Goal: Check status: Check status

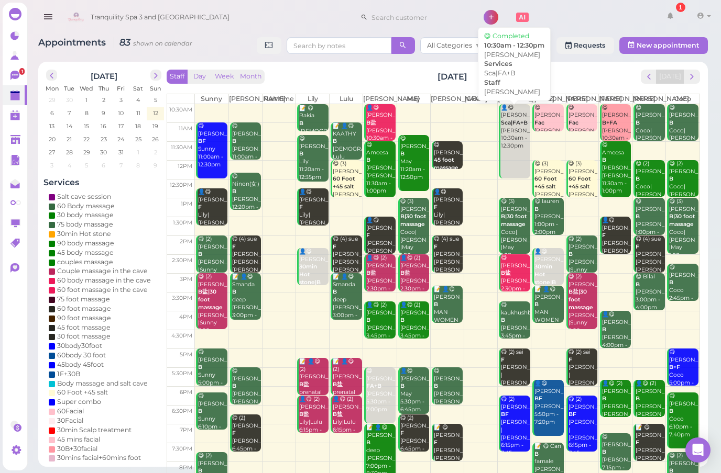
click at [519, 126] on b "Sca|FA+B" at bounding box center [514, 122] width 27 height 7
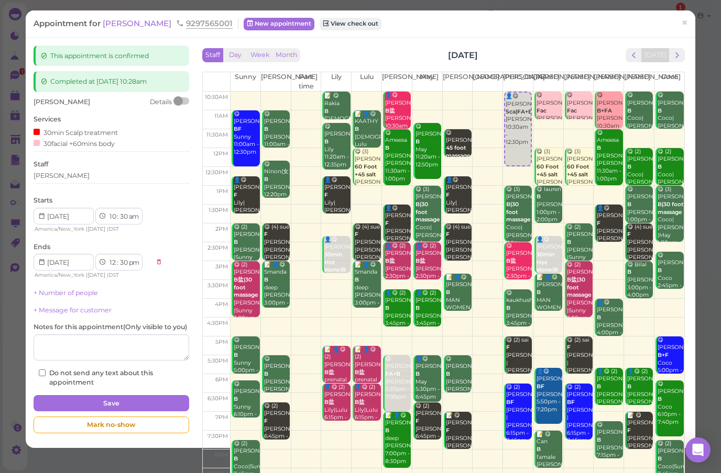
click at [679, 20] on link "×" at bounding box center [684, 23] width 19 height 25
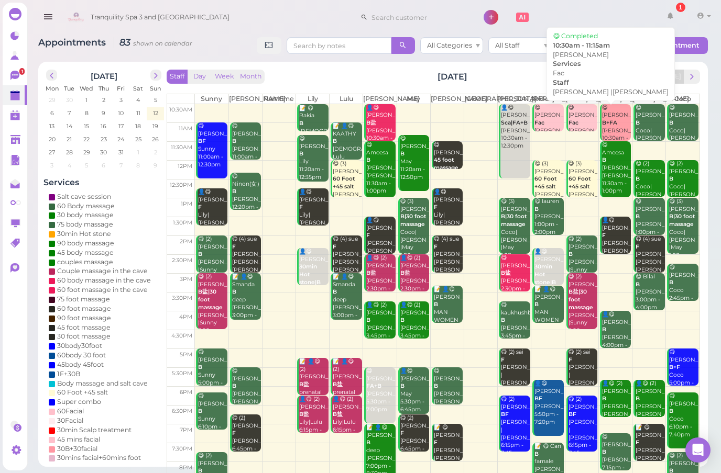
click at [582, 119] on div "😋 [PERSON_NAME] Fac [PERSON_NAME] |[PERSON_NAME] 10:30am - 11:15am" at bounding box center [583, 135] width 30 height 62
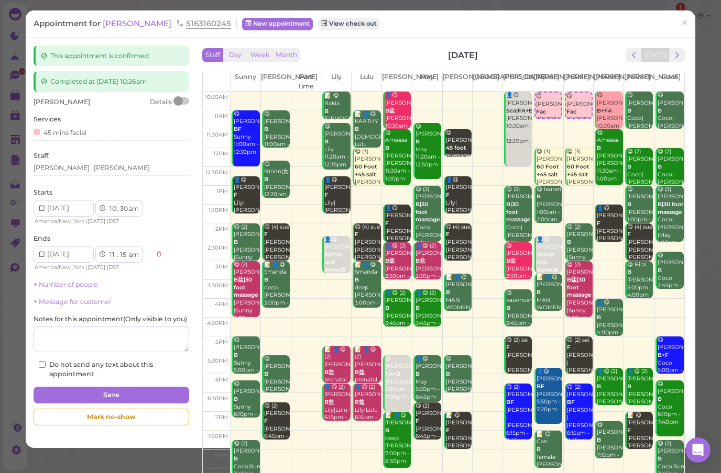
click at [686, 21] on span "×" at bounding box center [684, 23] width 7 height 15
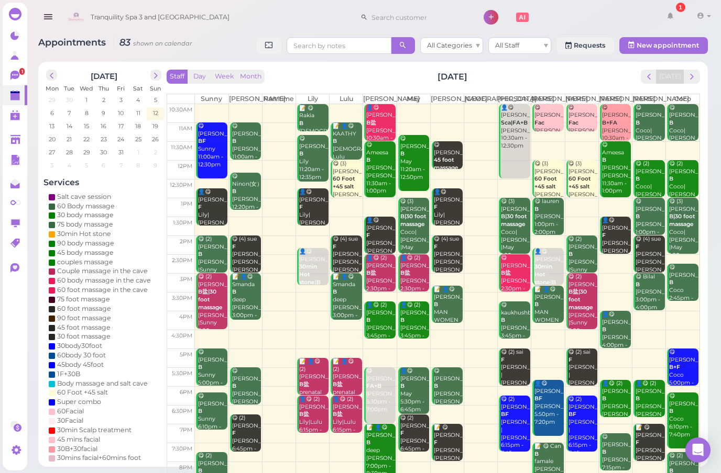
click at [546, 112] on div "😋 [PERSON_NAME] Fac [PERSON_NAME] |[PERSON_NAME] 10:30am - 11:15am" at bounding box center [549, 135] width 30 height 62
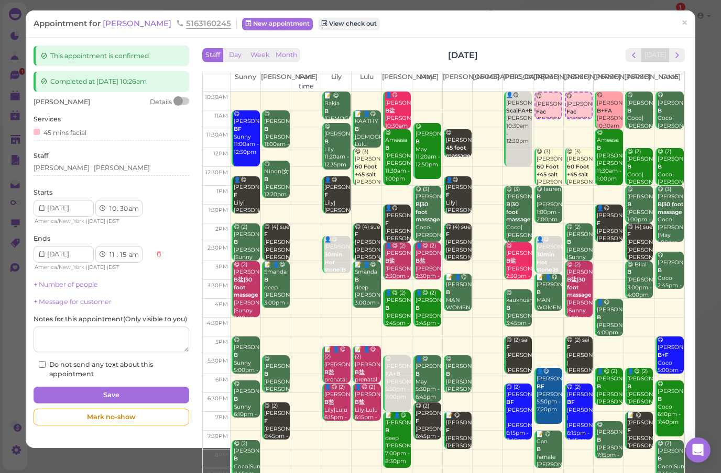
click at [681, 24] on span "×" at bounding box center [684, 23] width 7 height 15
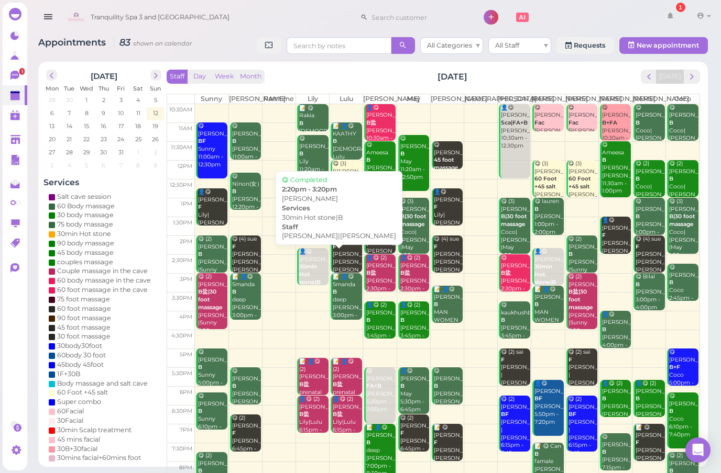
click at [307, 277] on b "30min Hot stone|B" at bounding box center [309, 274] width 21 height 22
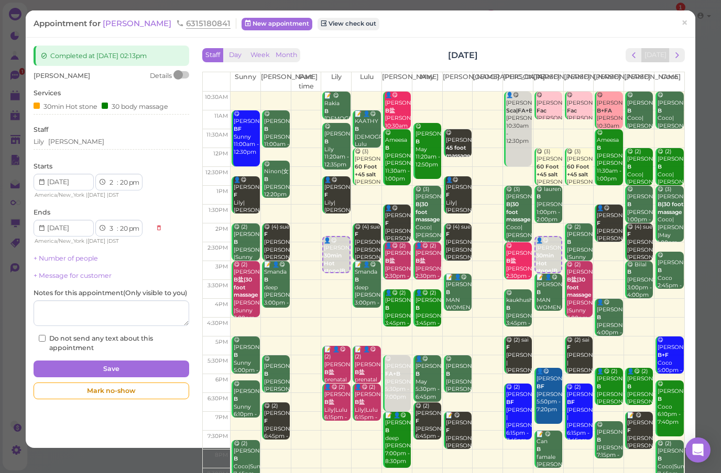
click at [683, 22] on span "×" at bounding box center [684, 23] width 7 height 15
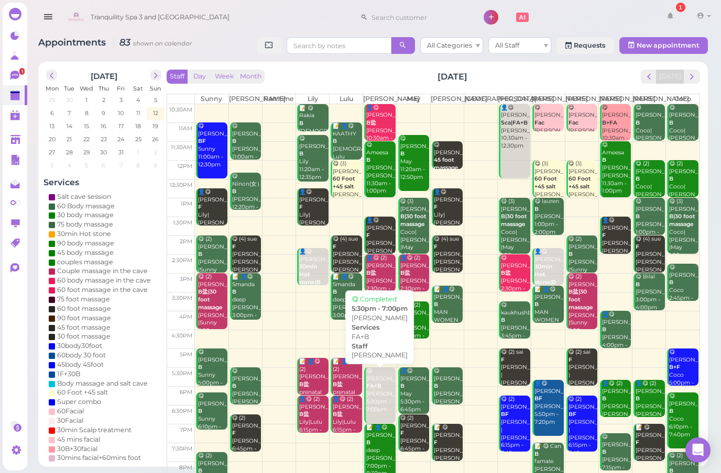
click at [379, 392] on div "😋 [PERSON_NAME] FA+B [PERSON_NAME] 5:30pm - 7:00pm" at bounding box center [381, 391] width 30 height 46
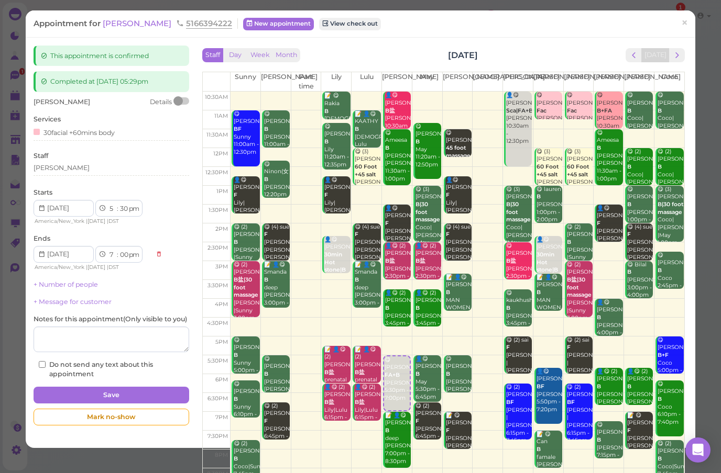
click at [690, 18] on link "×" at bounding box center [684, 23] width 19 height 25
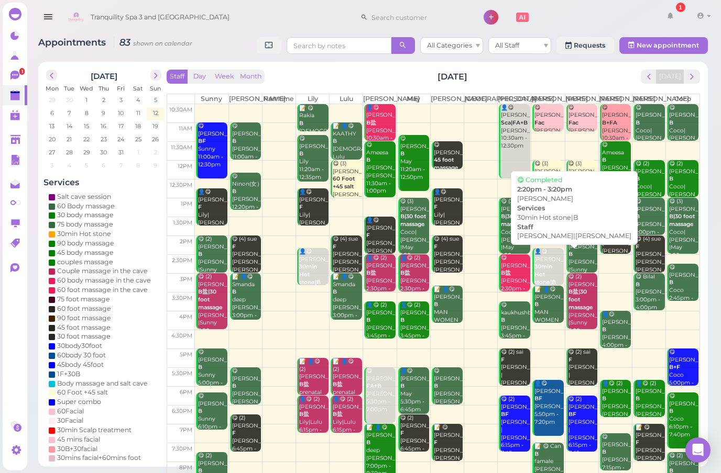
click at [547, 264] on b "30min Hot stone|B" at bounding box center [544, 274] width 21 height 22
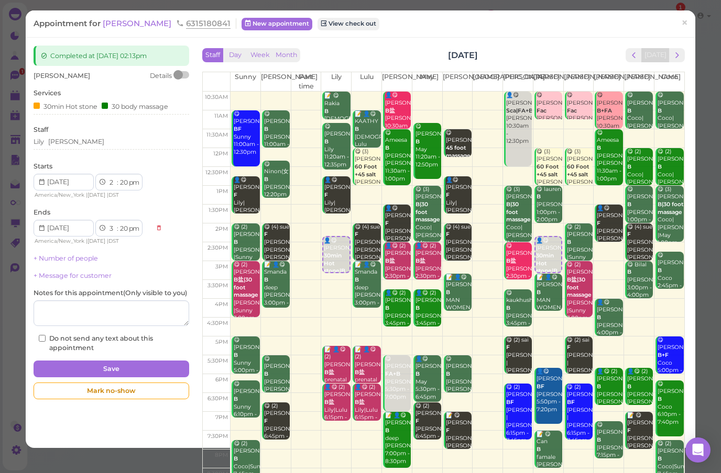
click at [685, 22] on span "×" at bounding box center [684, 23] width 7 height 15
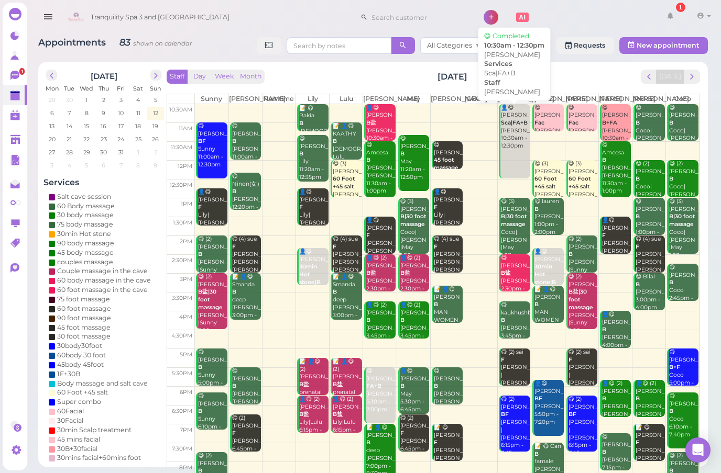
click at [516, 134] on div "👤😋 [PERSON_NAME]|FA+B [PERSON_NAME] 10:30am - 12:30pm" at bounding box center [515, 127] width 30 height 46
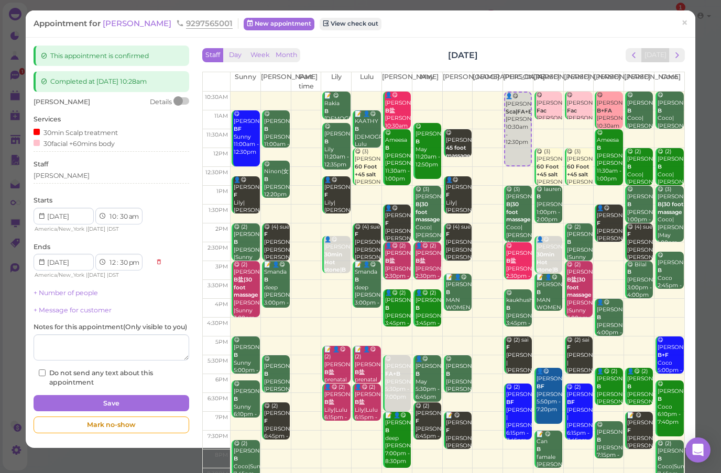
click at [683, 28] on span "×" at bounding box center [684, 23] width 7 height 15
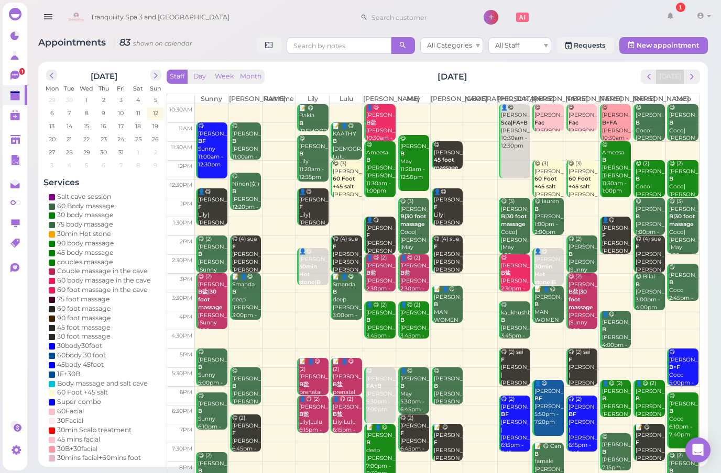
click at [689, 78] on span "next" at bounding box center [692, 77] width 10 height 10
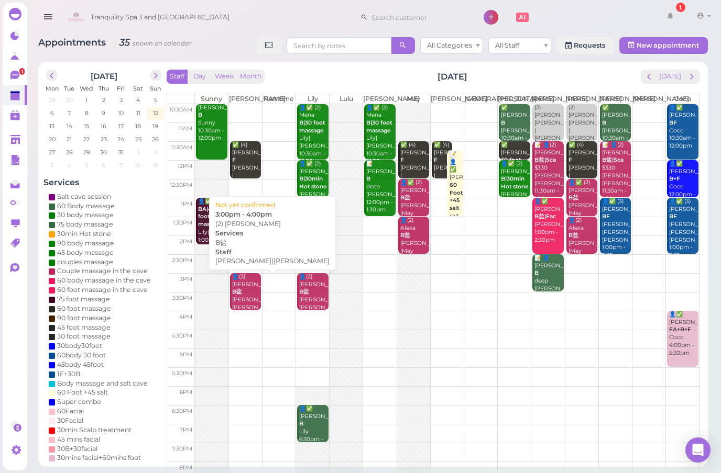
click at [246, 273] on div "👤(2) [PERSON_NAME] B盐 [PERSON_NAME]|Lily 3:00pm - 4:00pm" at bounding box center [246, 300] width 30 height 54
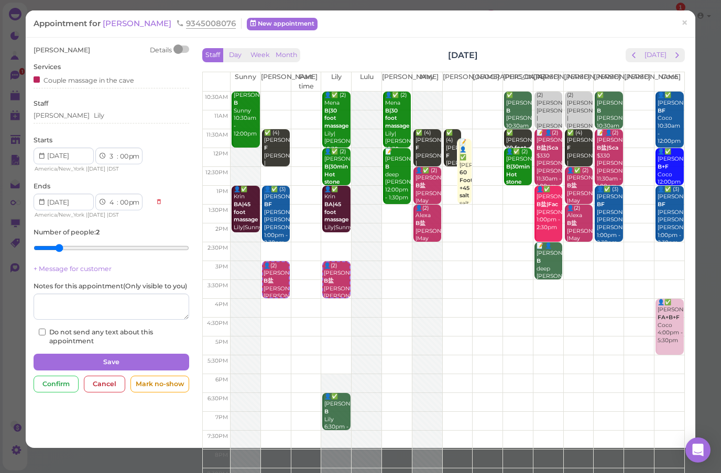
click at [688, 21] on span "×" at bounding box center [684, 23] width 7 height 15
